Goal: Task Accomplishment & Management: Manage account settings

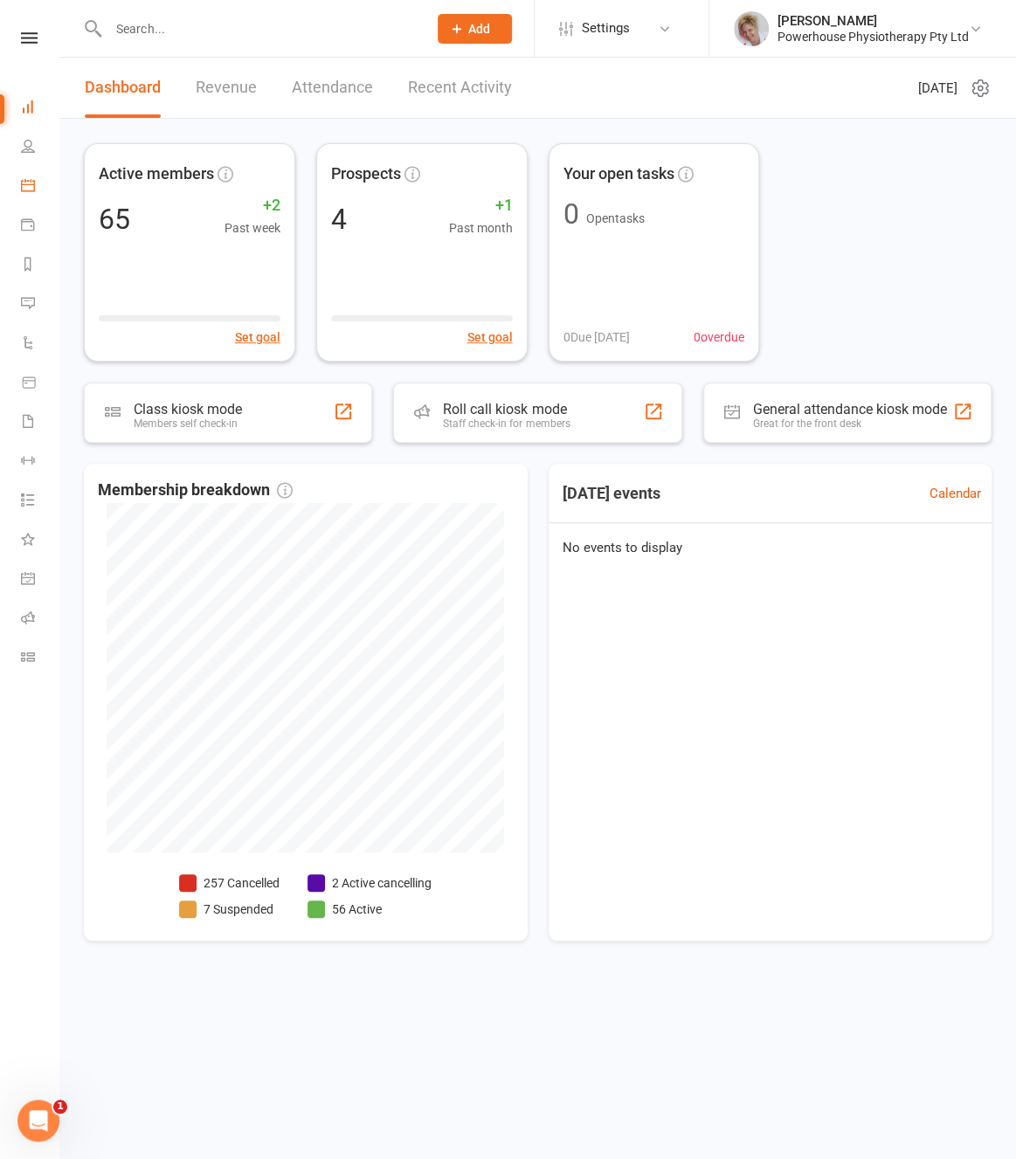
click at [33, 190] on icon at bounding box center [28, 185] width 14 height 14
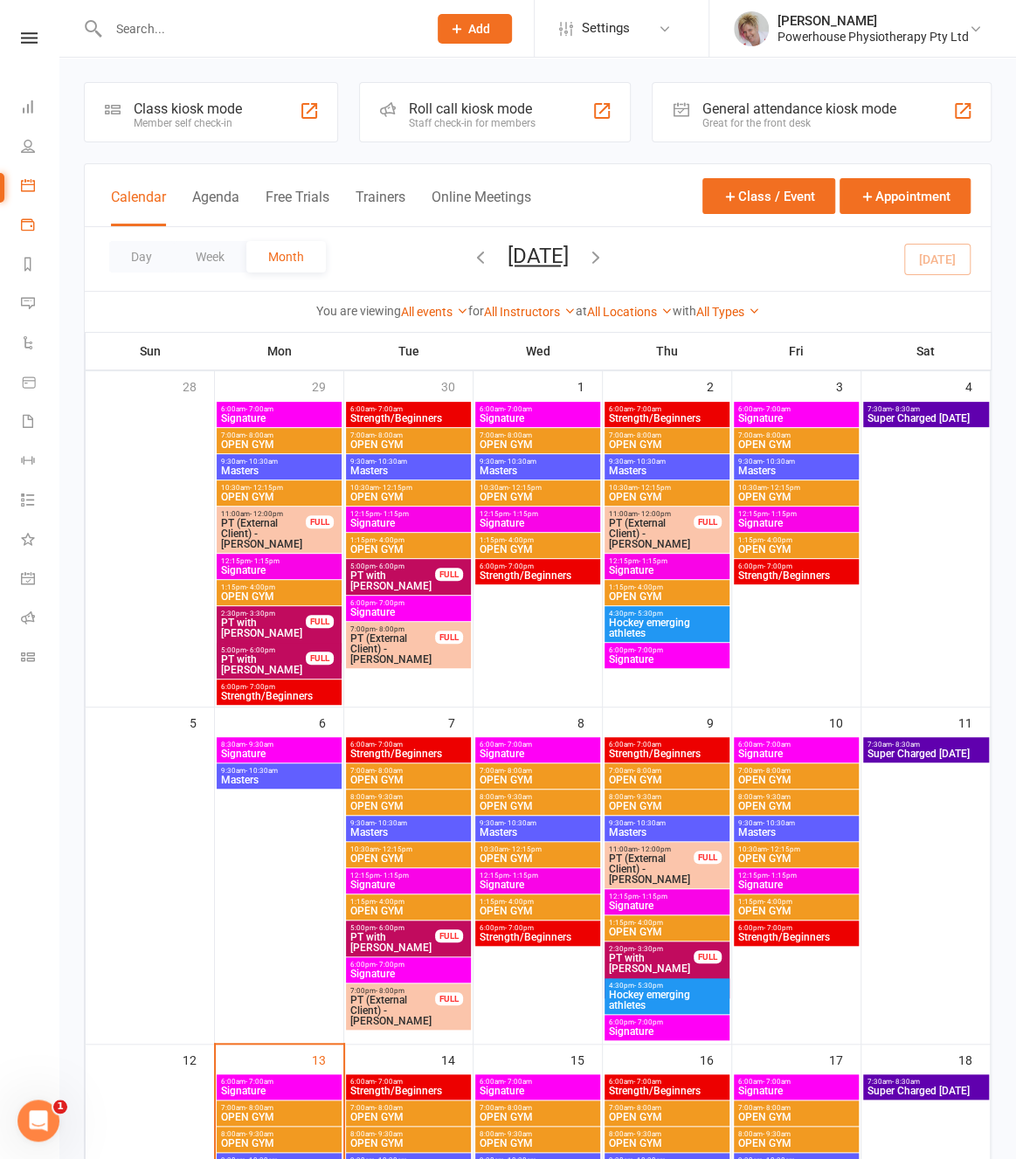
click at [38, 221] on link "Payments" at bounding box center [40, 226] width 39 height 39
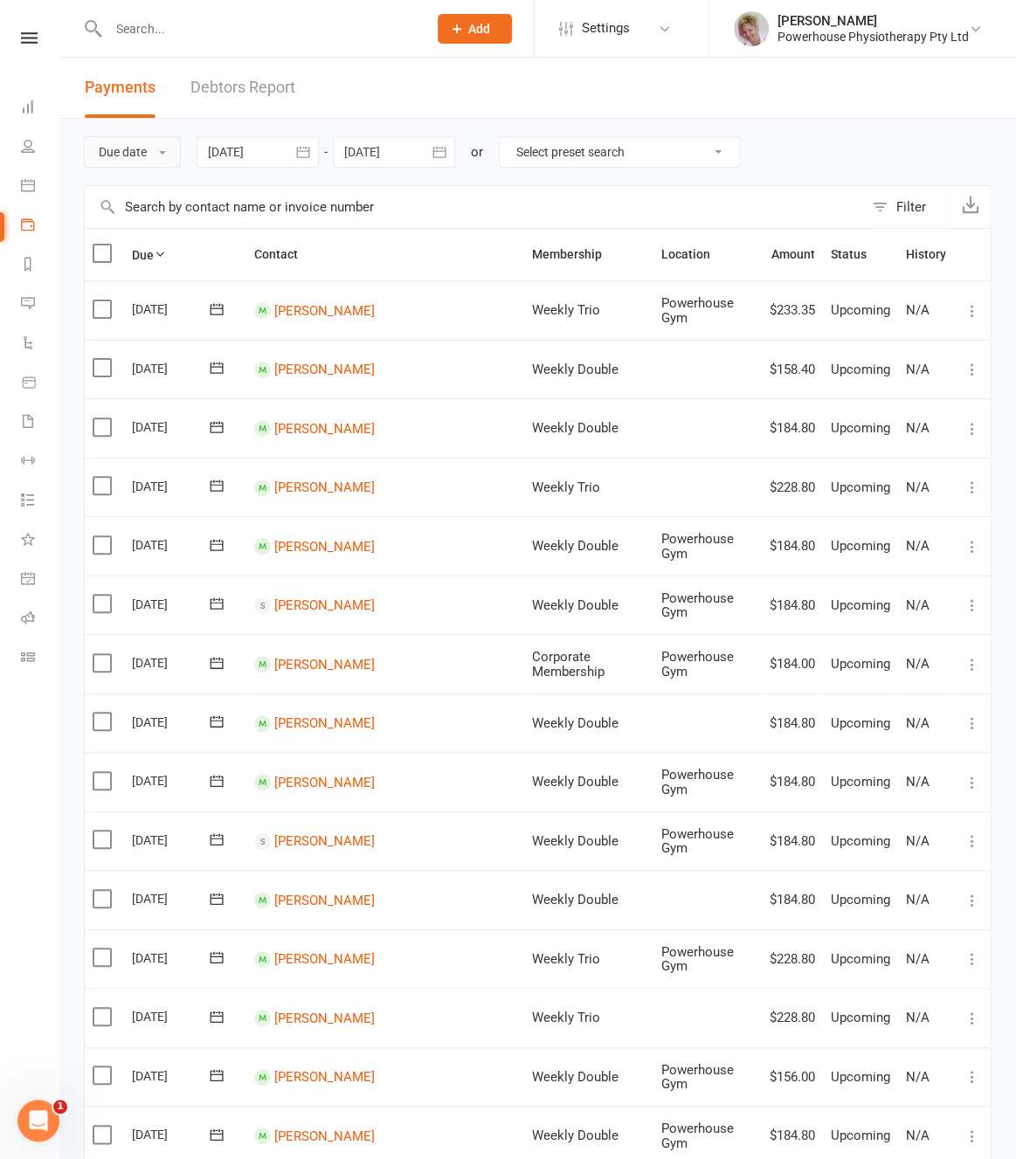
click at [155, 153] on button "Due date" at bounding box center [132, 151] width 97 height 31
click at [163, 233] on link "Date paid" at bounding box center [171, 226] width 173 height 35
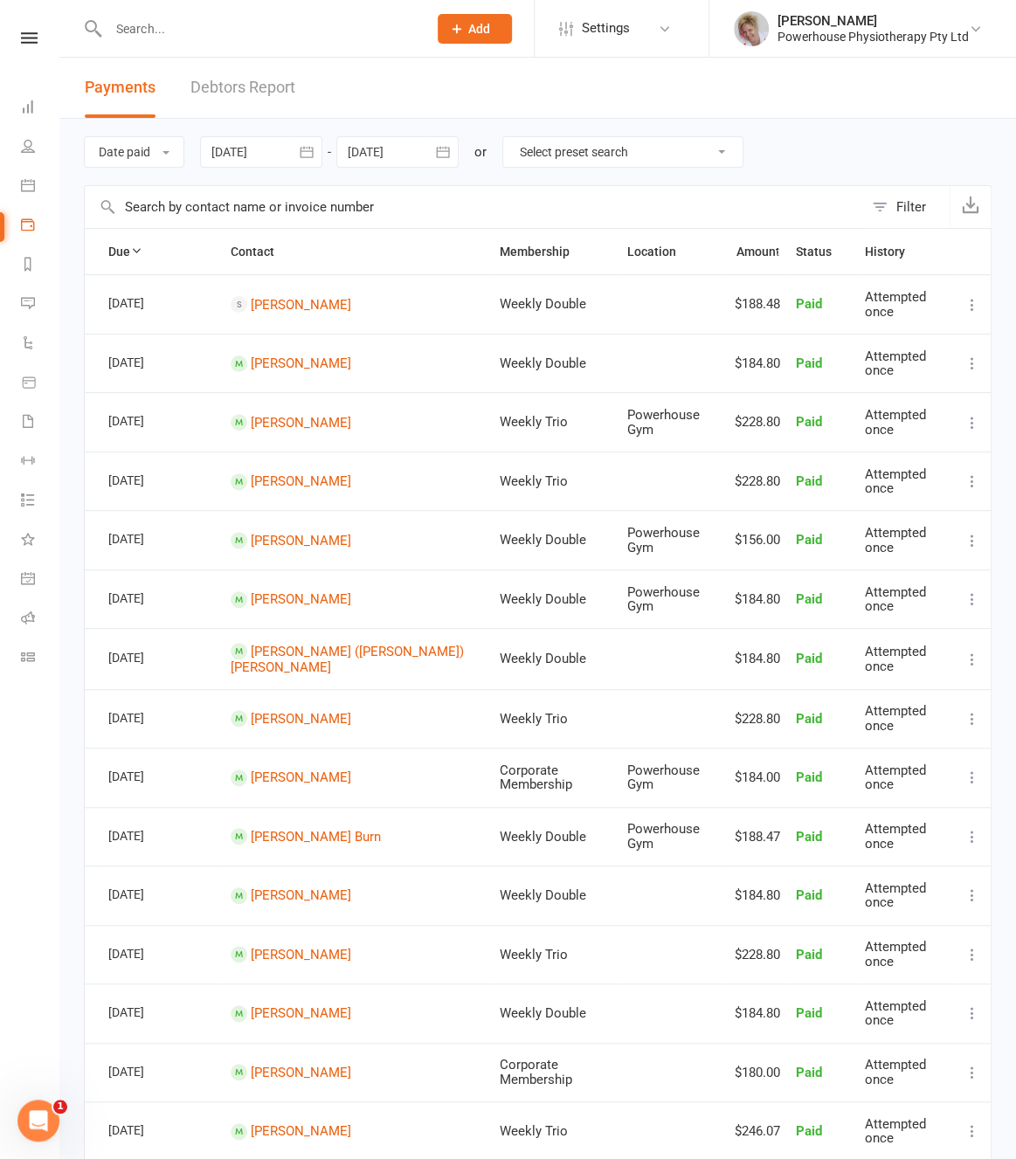
click at [245, 156] on div at bounding box center [261, 151] width 122 height 31
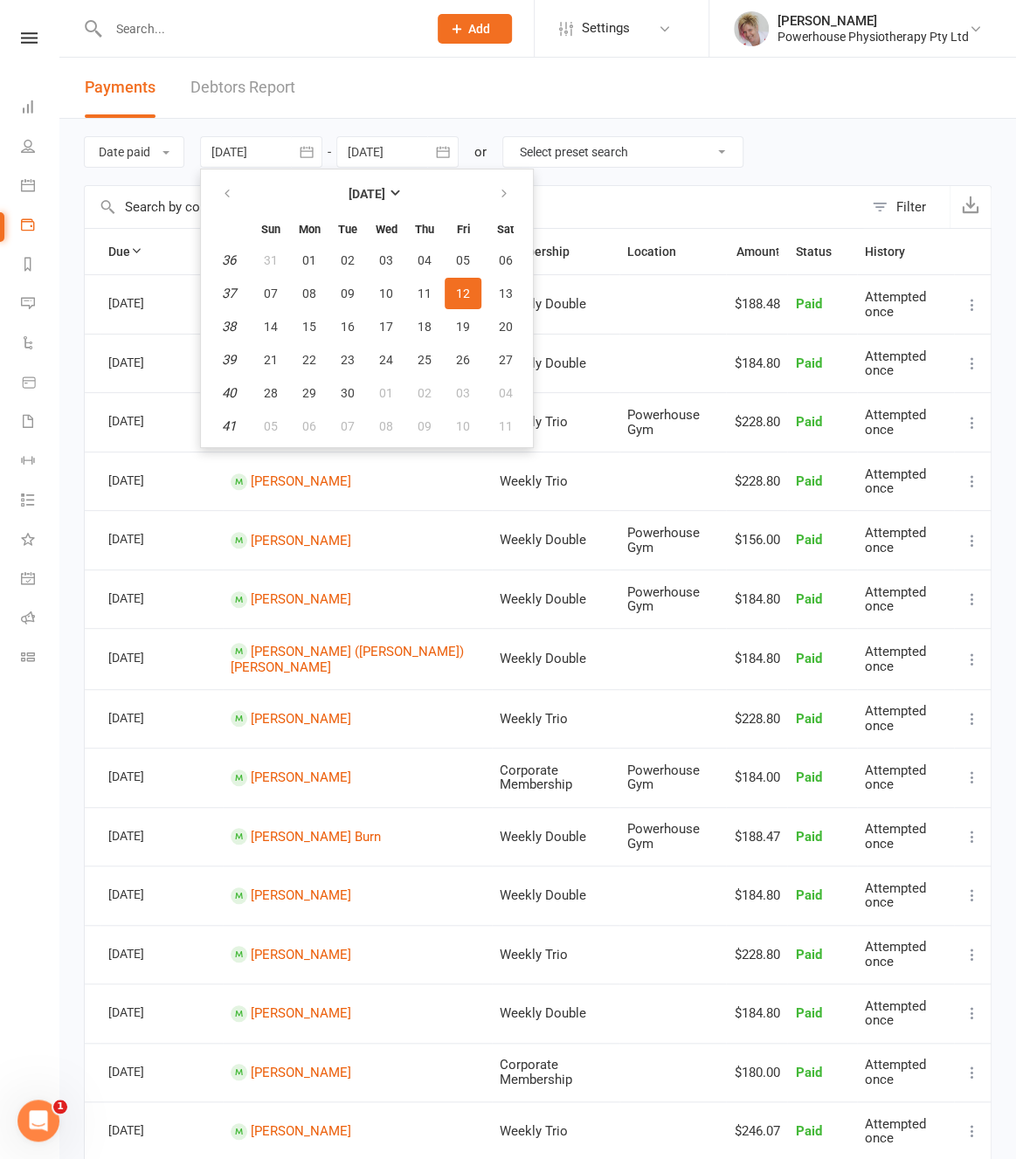
click at [245, 156] on div at bounding box center [261, 151] width 122 height 31
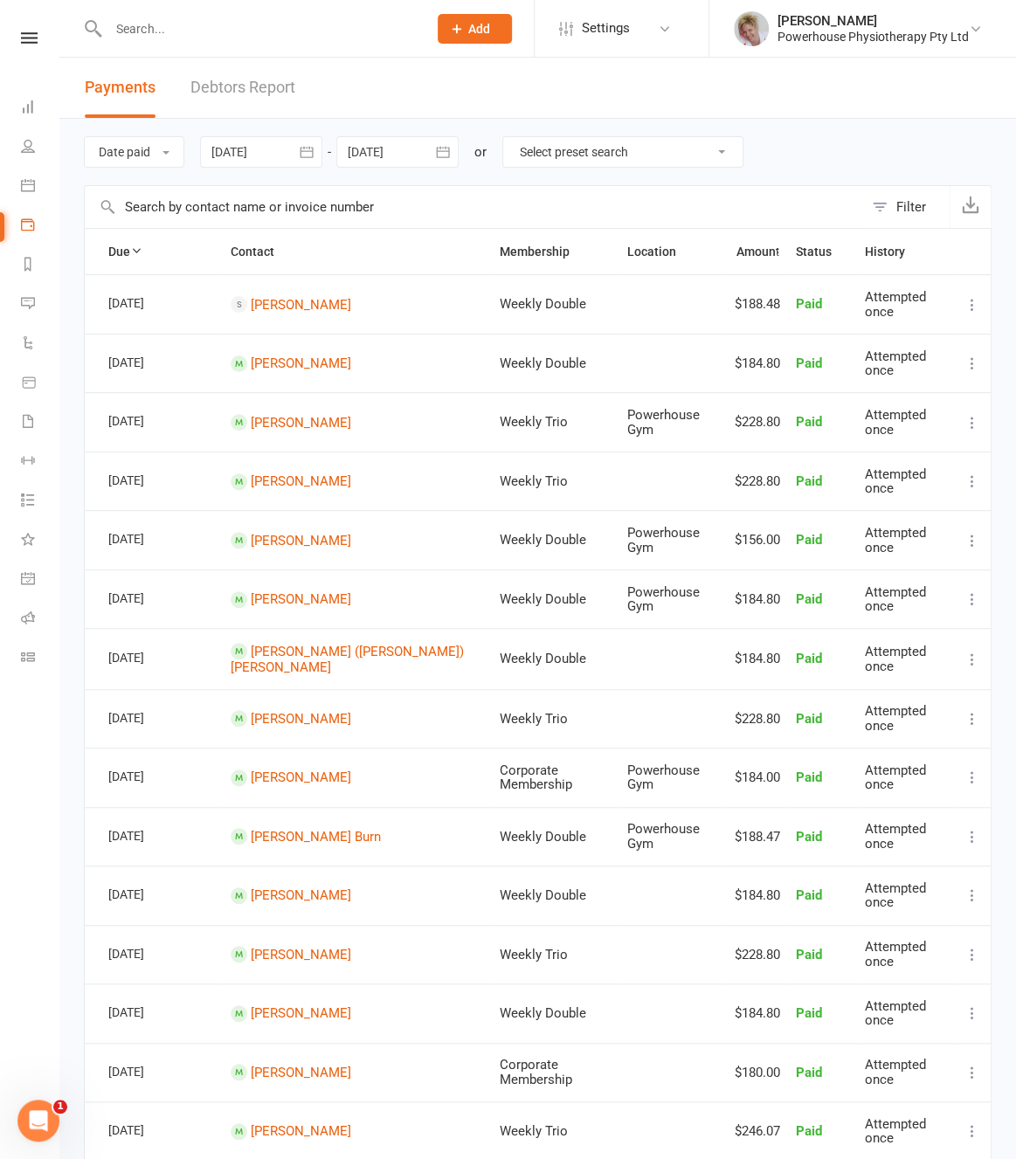
click at [273, 158] on div at bounding box center [261, 151] width 122 height 31
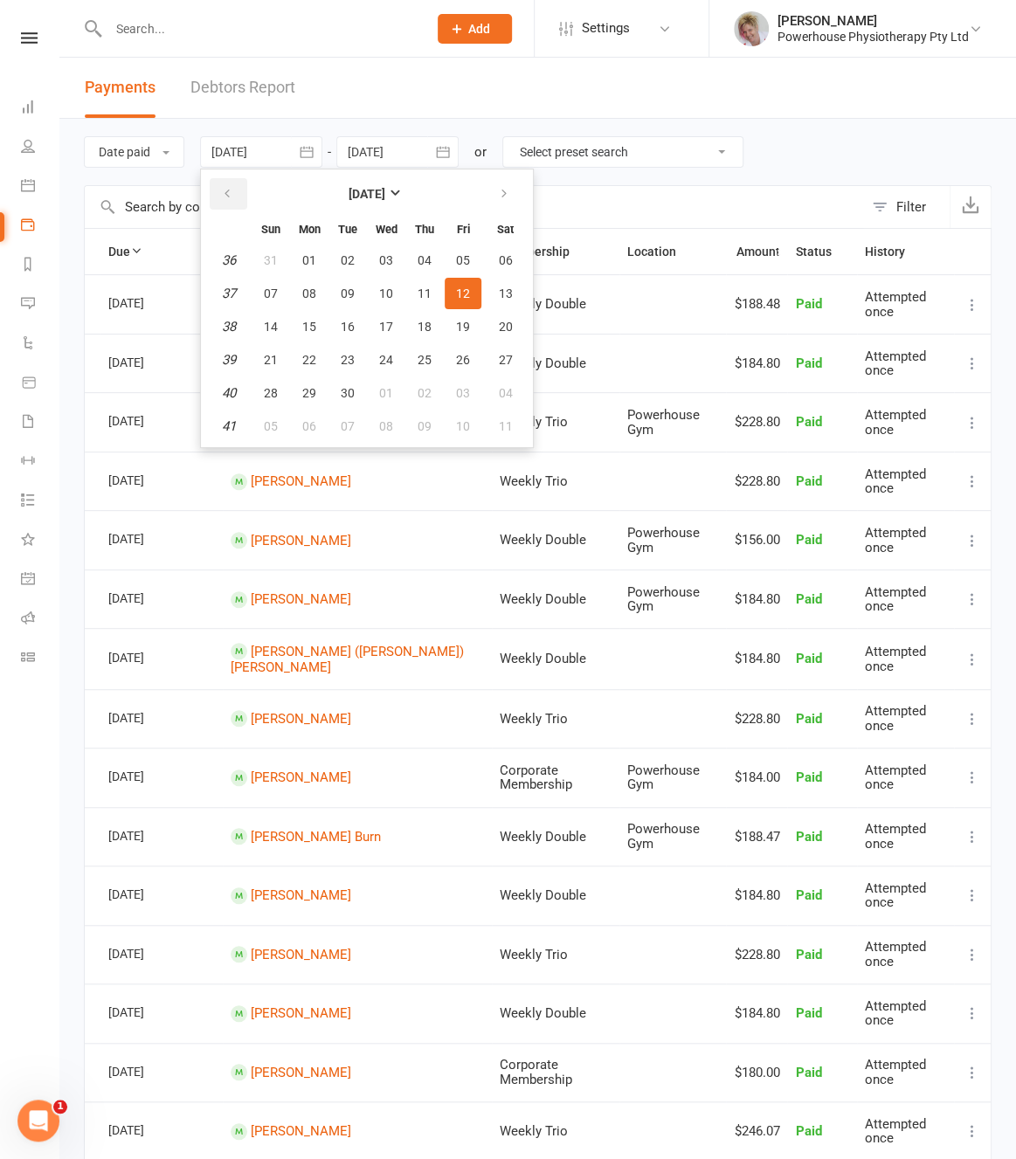
click at [242, 197] on button "button" at bounding box center [229, 193] width 38 height 31
click at [460, 257] on span "01" at bounding box center [463, 260] width 14 height 14
type input "[DATE]"
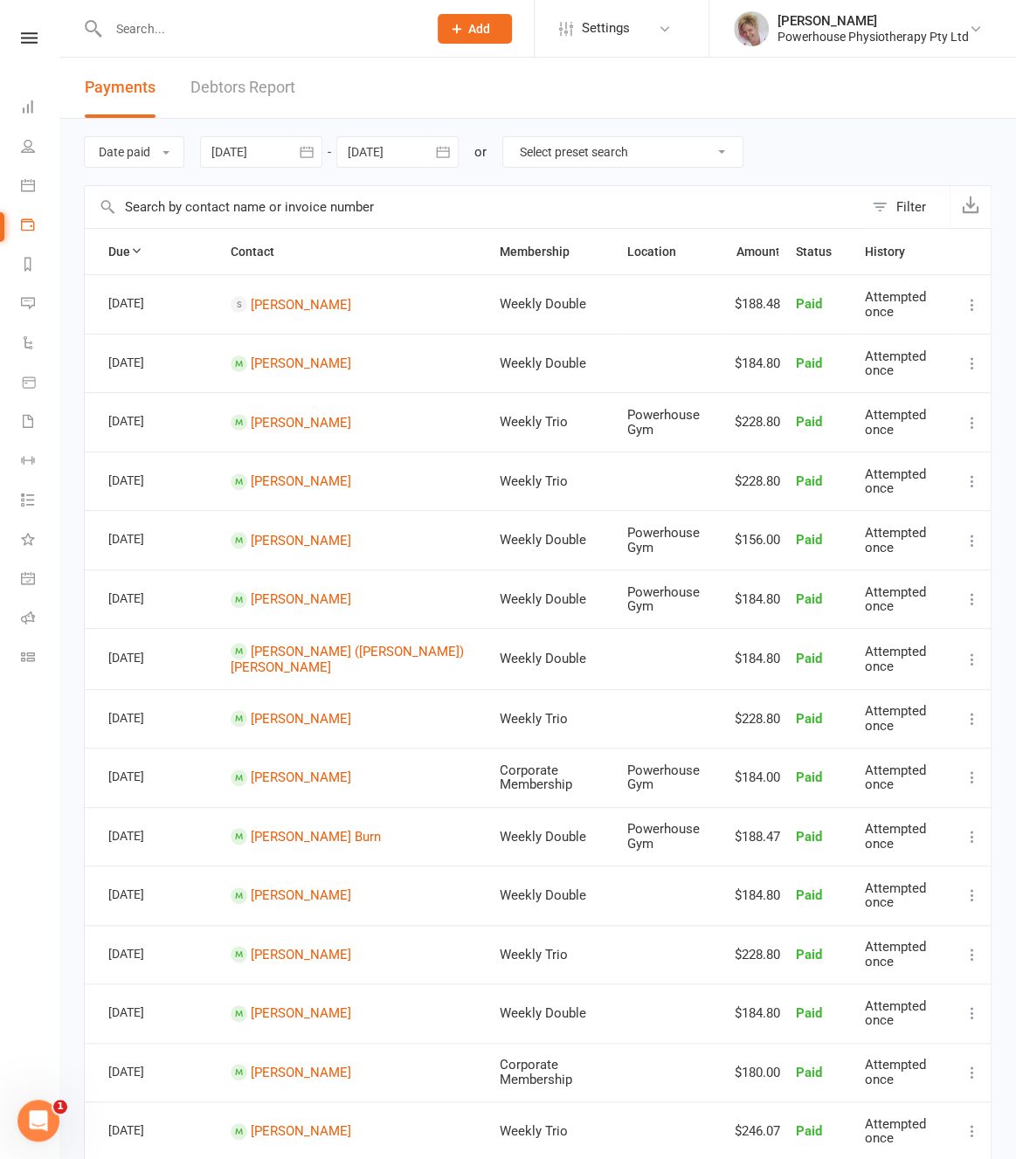
click at [408, 158] on div at bounding box center [397, 151] width 122 height 31
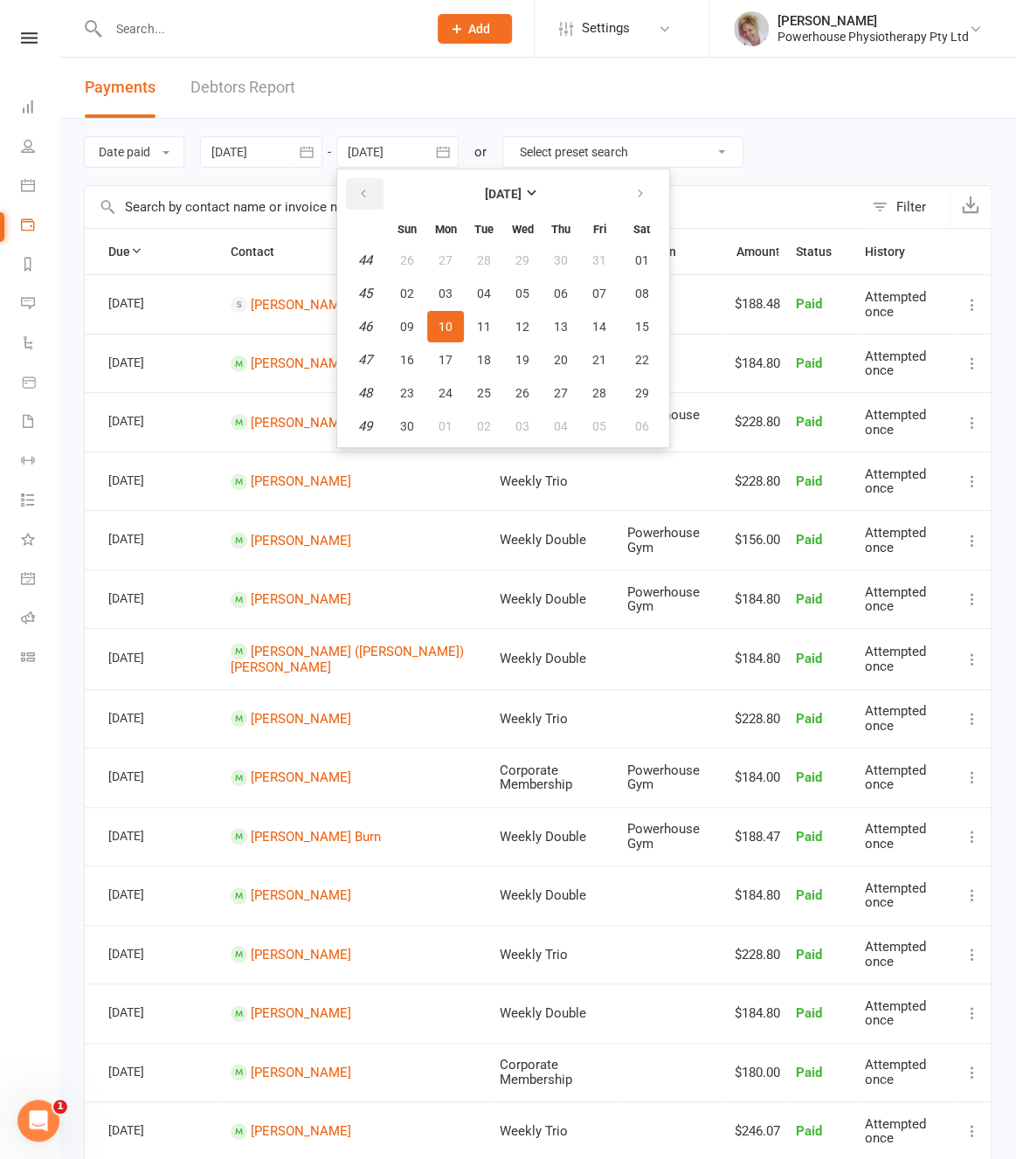
click at [367, 196] on icon "button" at bounding box center [363, 194] width 12 height 14
click at [412, 426] on span "31" at bounding box center [407, 426] width 14 height 14
type input "[DATE]"
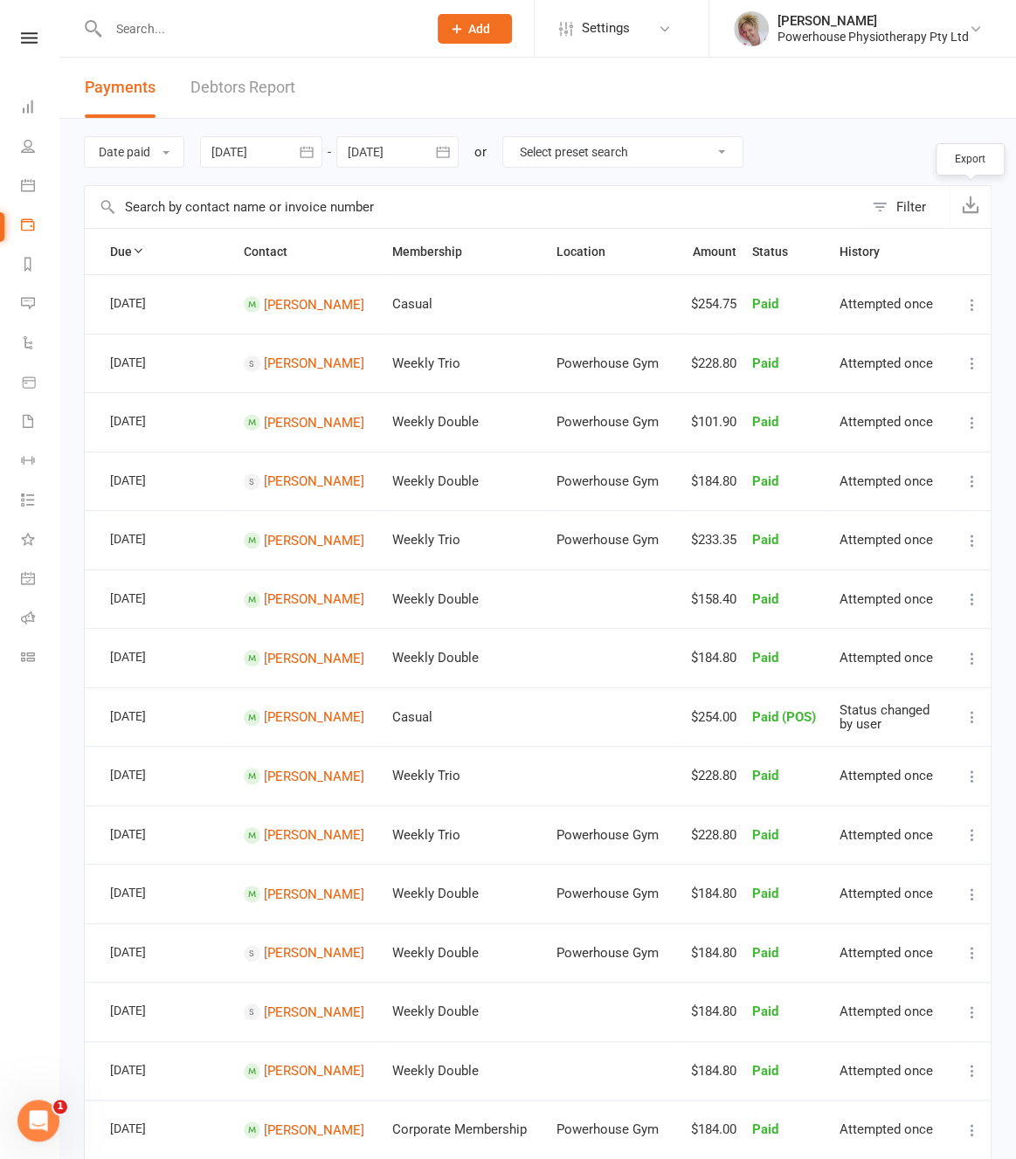
click at [976, 203] on icon "button" at bounding box center [970, 204] width 17 height 17
